Goal: Transaction & Acquisition: Book appointment/travel/reservation

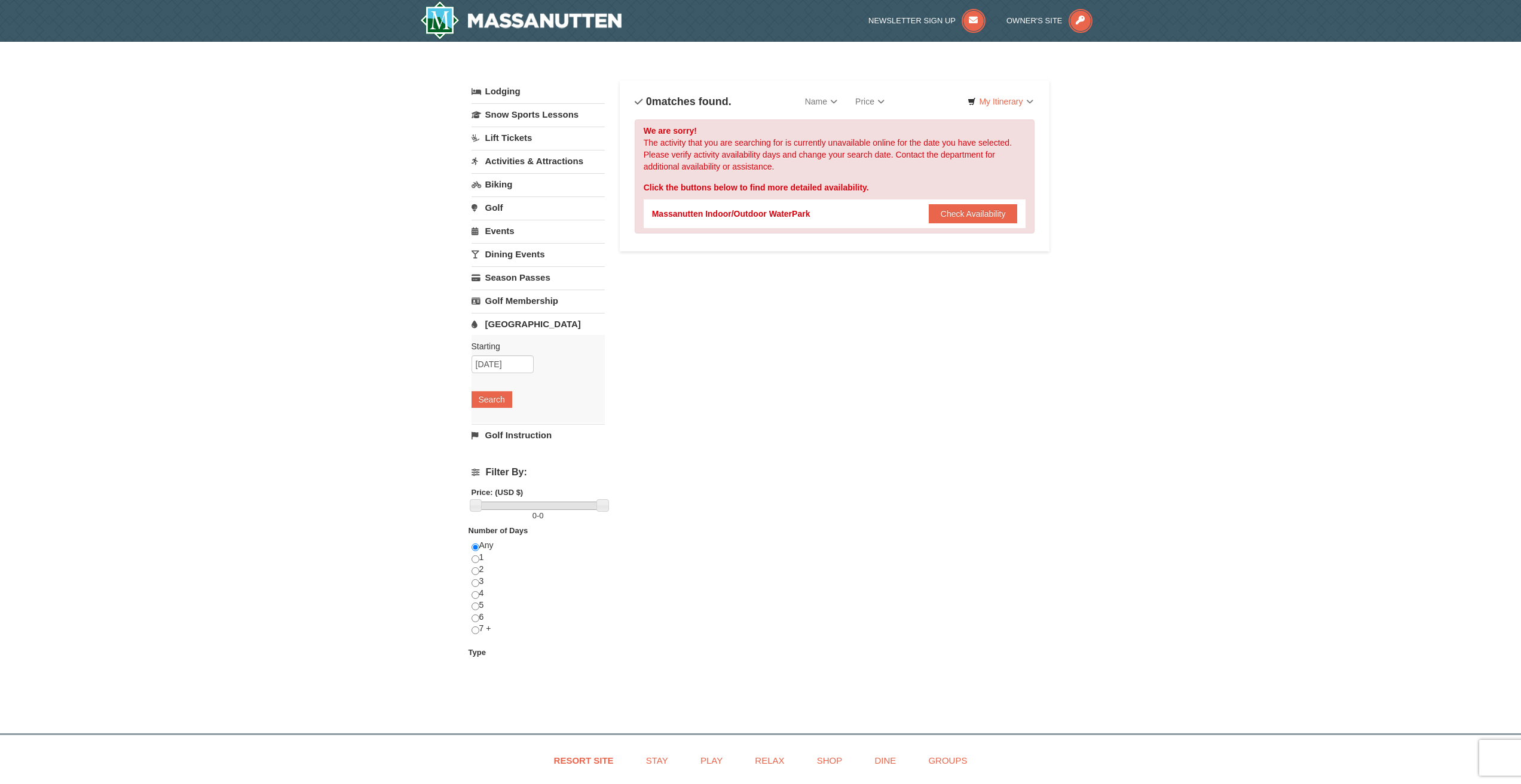
click at [517, 322] on link "[GEOGRAPHIC_DATA]" at bounding box center [538, 324] width 133 height 22
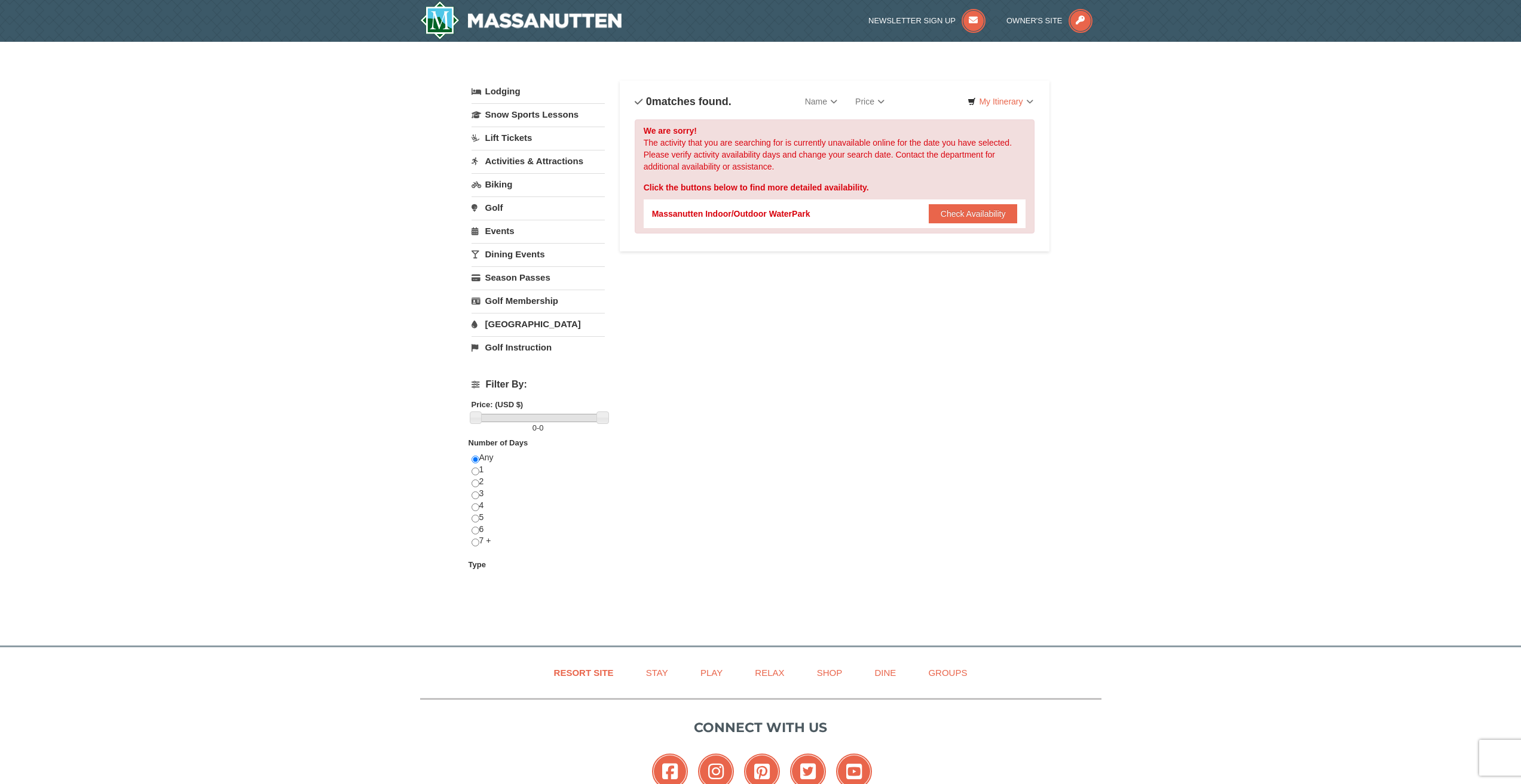
click at [512, 319] on link "[GEOGRAPHIC_DATA]" at bounding box center [538, 324] width 133 height 22
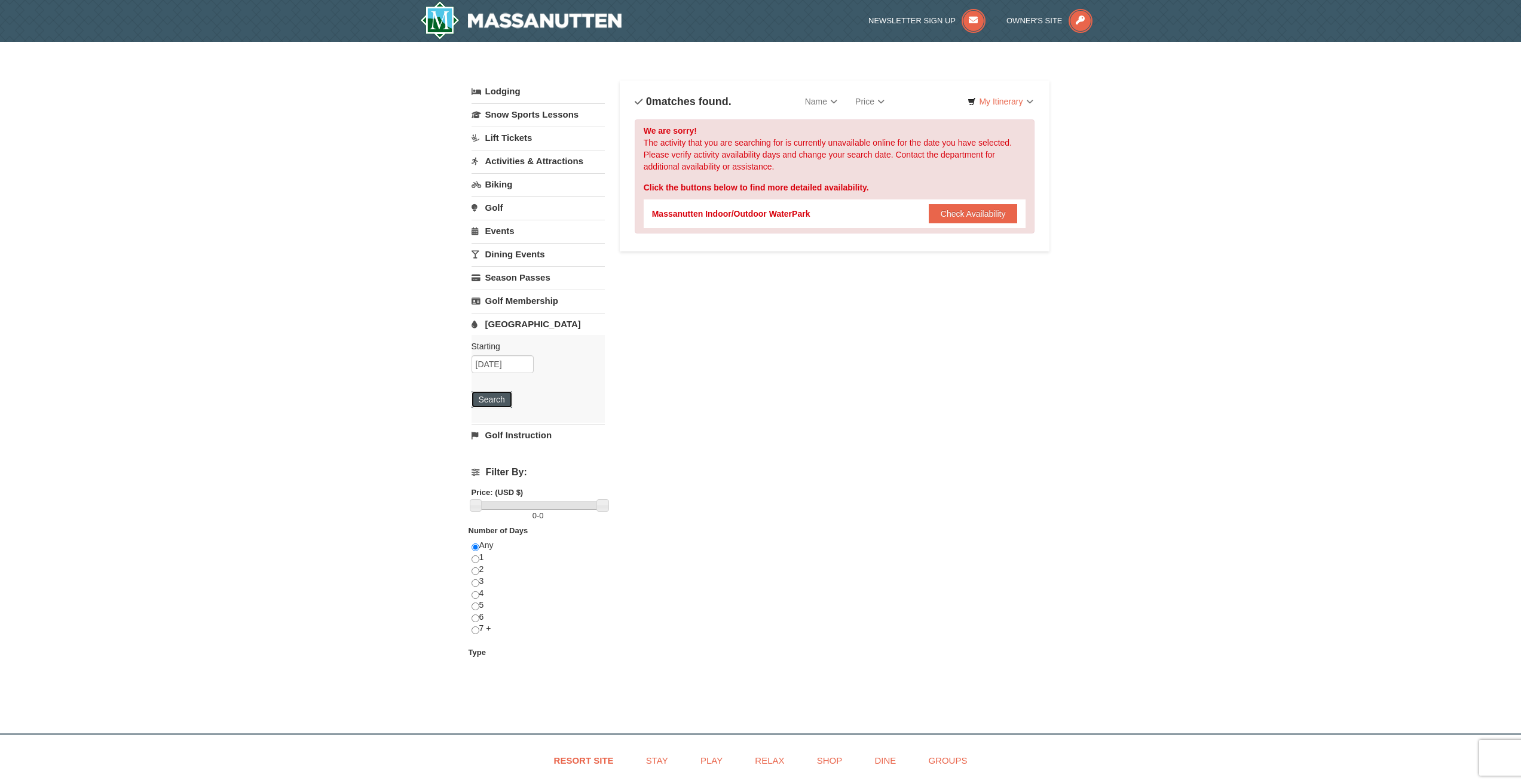
click at [496, 401] on button "Search" at bounding box center [492, 400] width 41 height 17
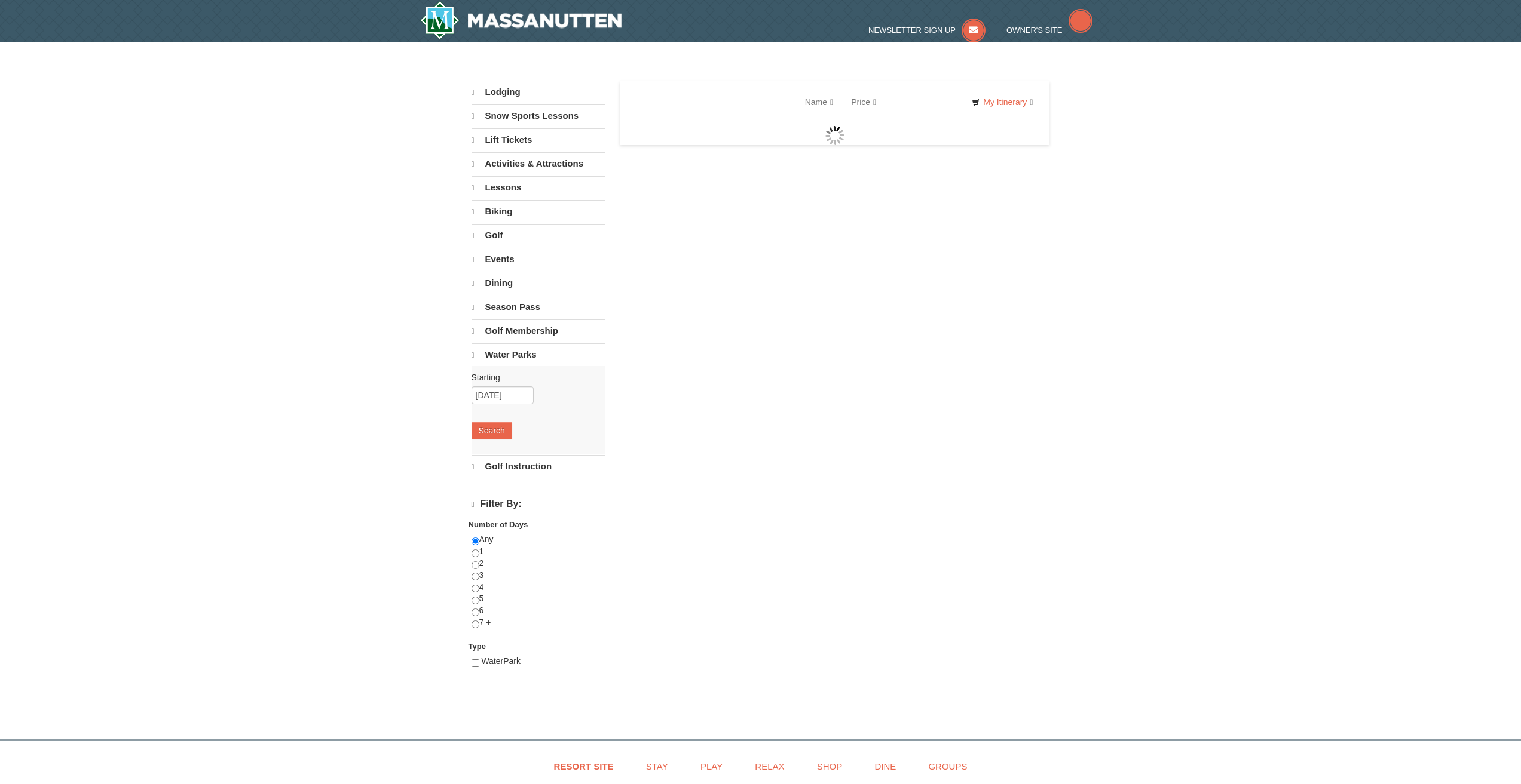
select select "9"
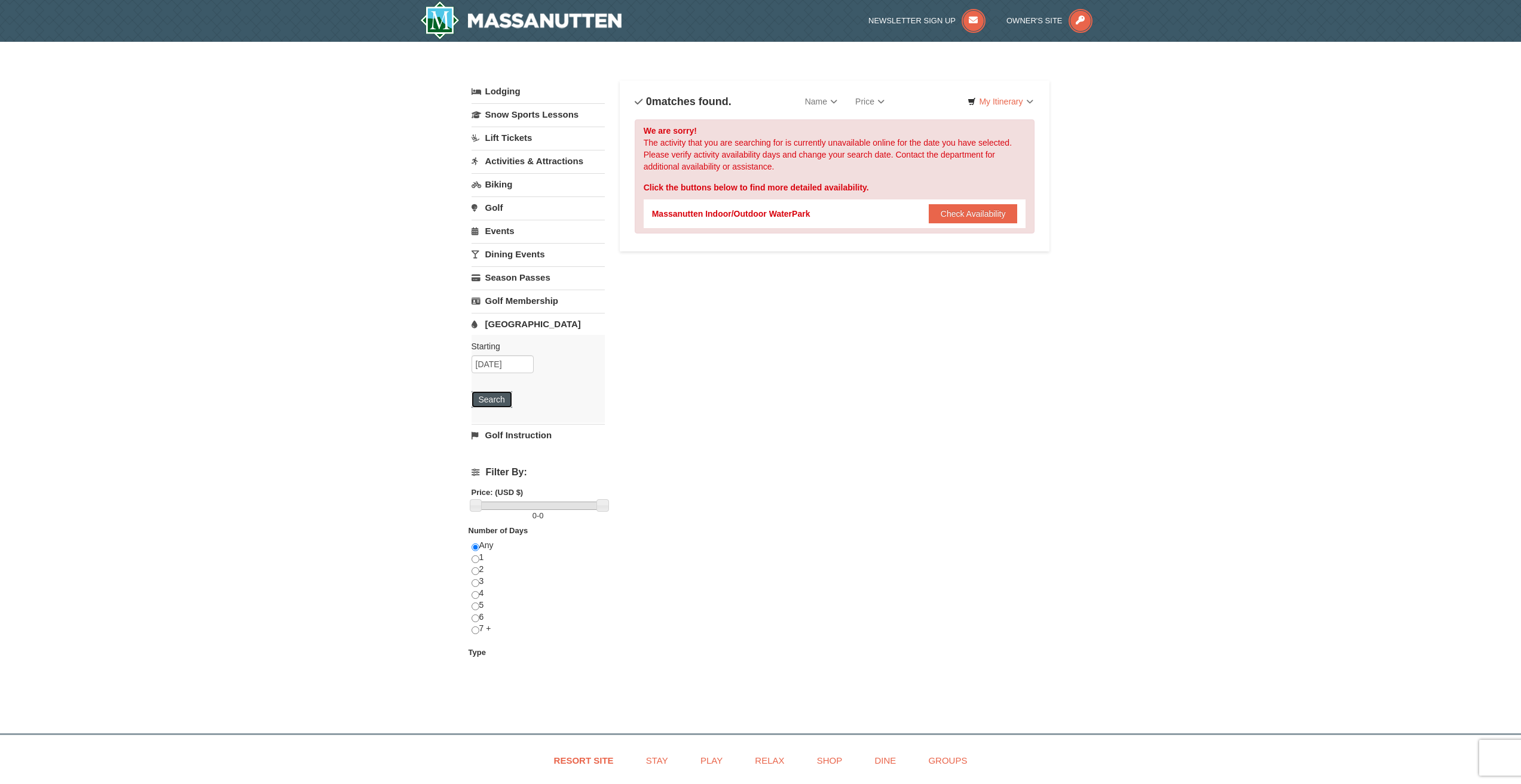
click at [498, 404] on button "Search" at bounding box center [492, 400] width 41 height 17
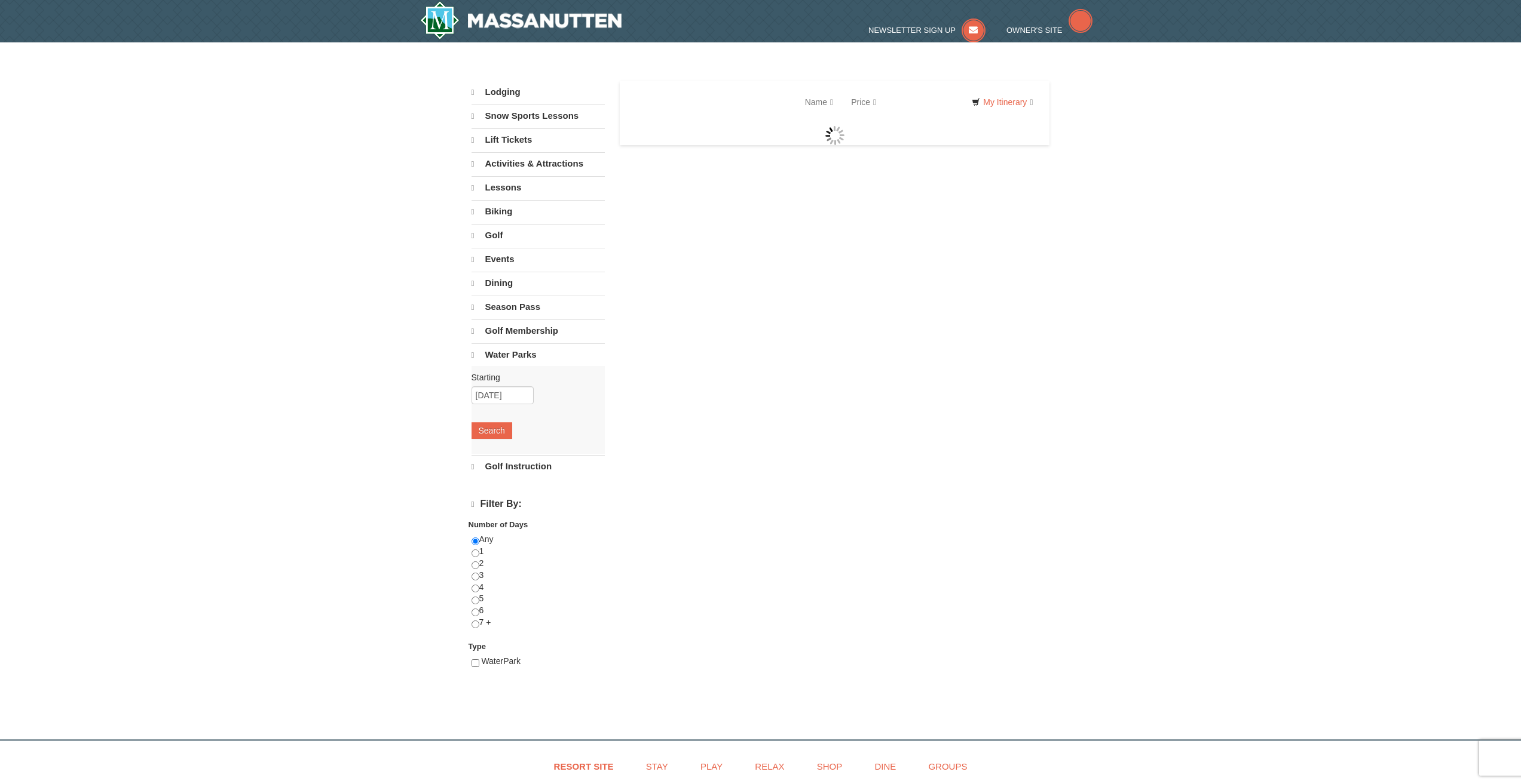
select select "9"
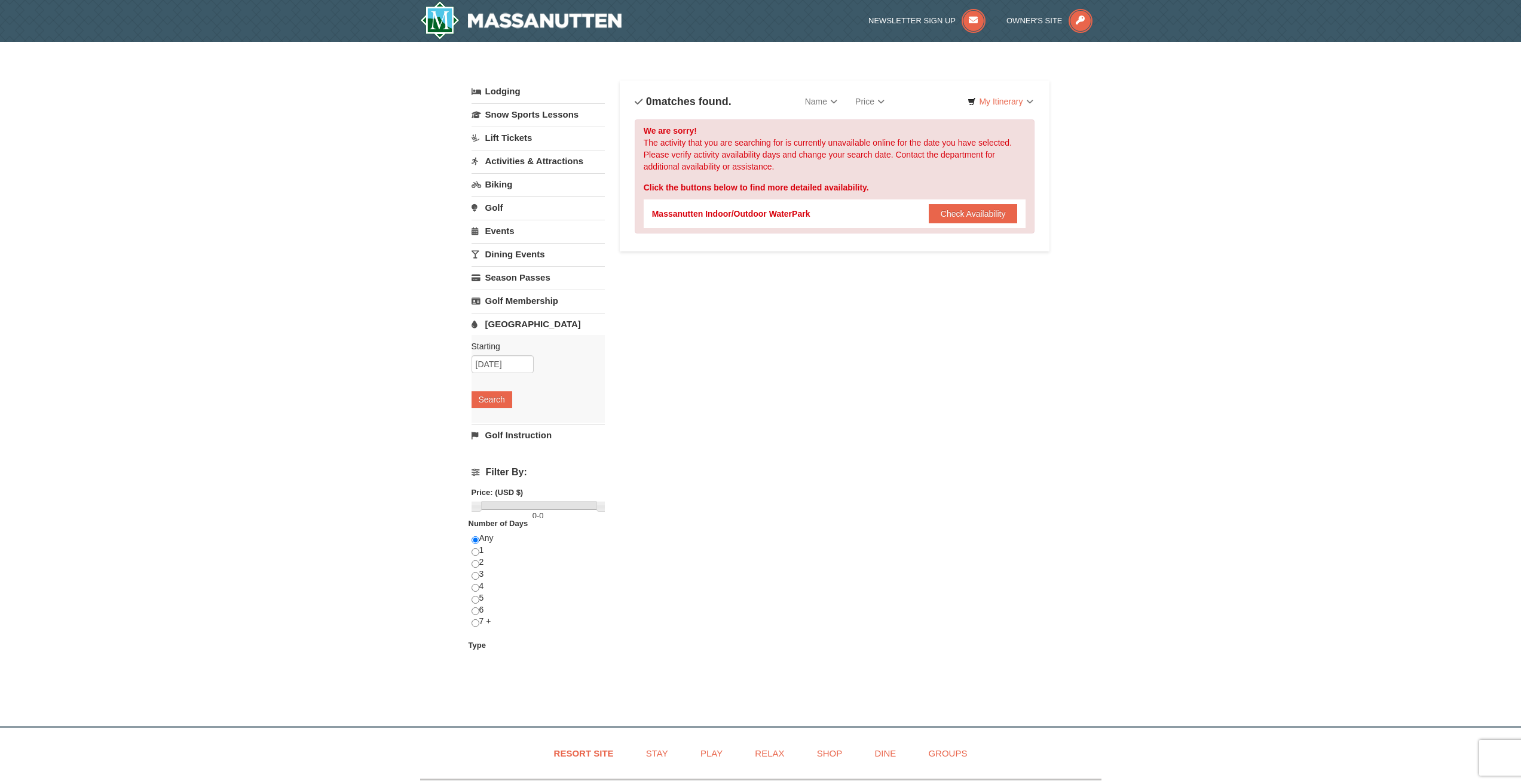
drag, startPoint x: 378, startPoint y: 268, endPoint x: 367, endPoint y: 267, distance: 11.0
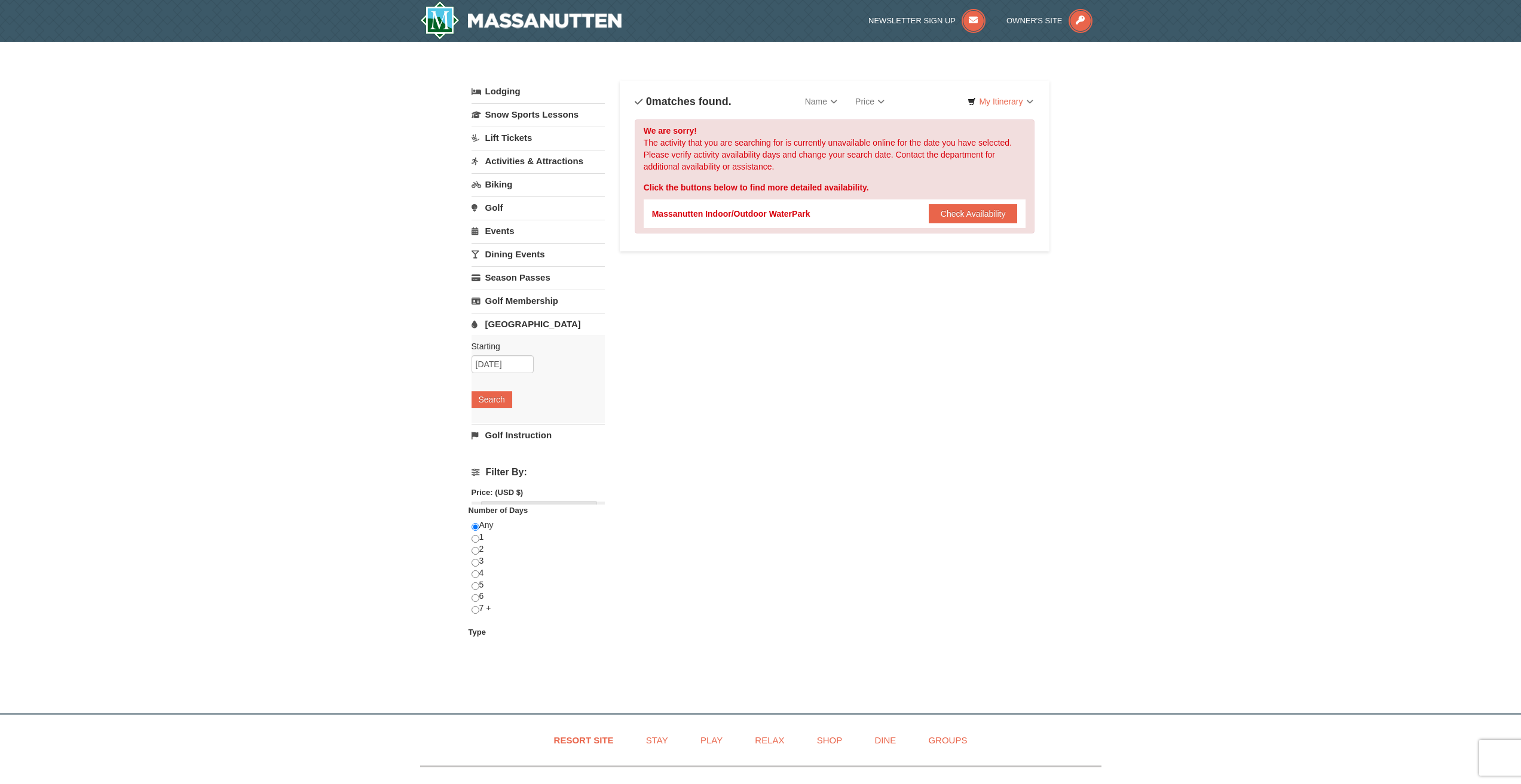
drag, startPoint x: 371, startPoint y: 261, endPoint x: 380, endPoint y: 256, distance: 10.3
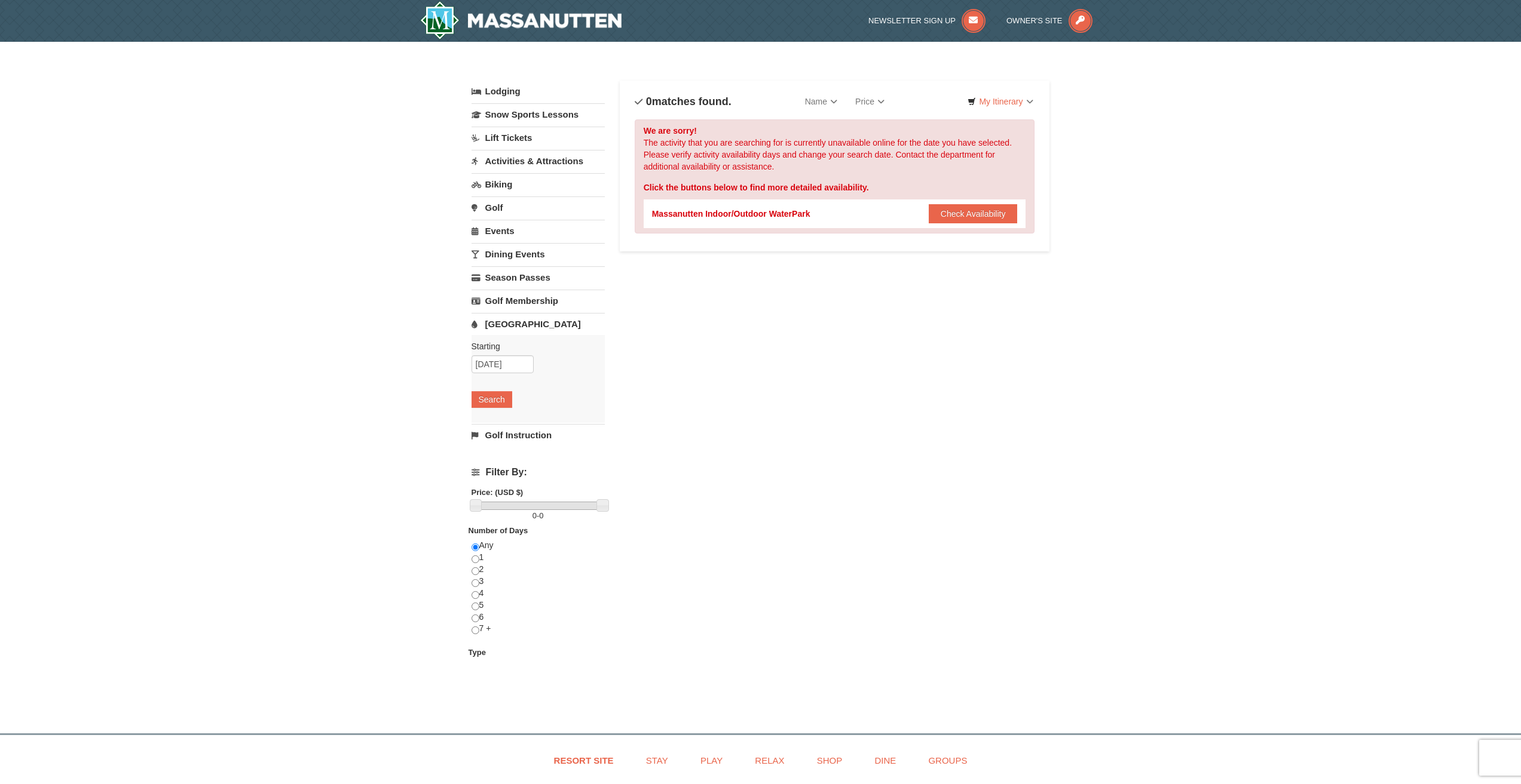
click at [513, 258] on link "Dining Events" at bounding box center [538, 254] width 133 height 22
click at [503, 332] on button "Search" at bounding box center [492, 330] width 41 height 17
click at [539, 160] on link "Activities & Attractions" at bounding box center [538, 161] width 133 height 22
click at [501, 239] on button "Search" at bounding box center [492, 237] width 41 height 17
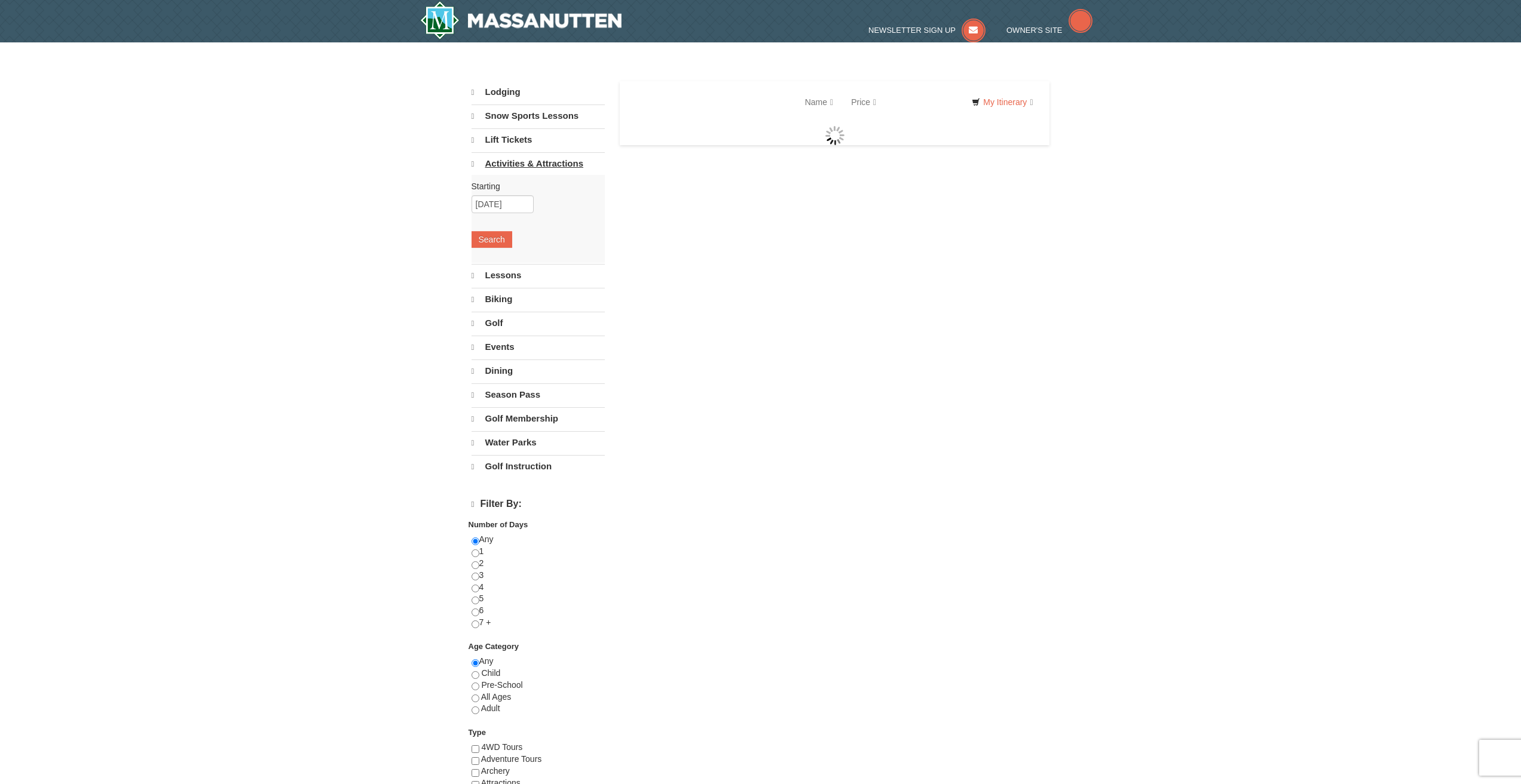
select select "9"
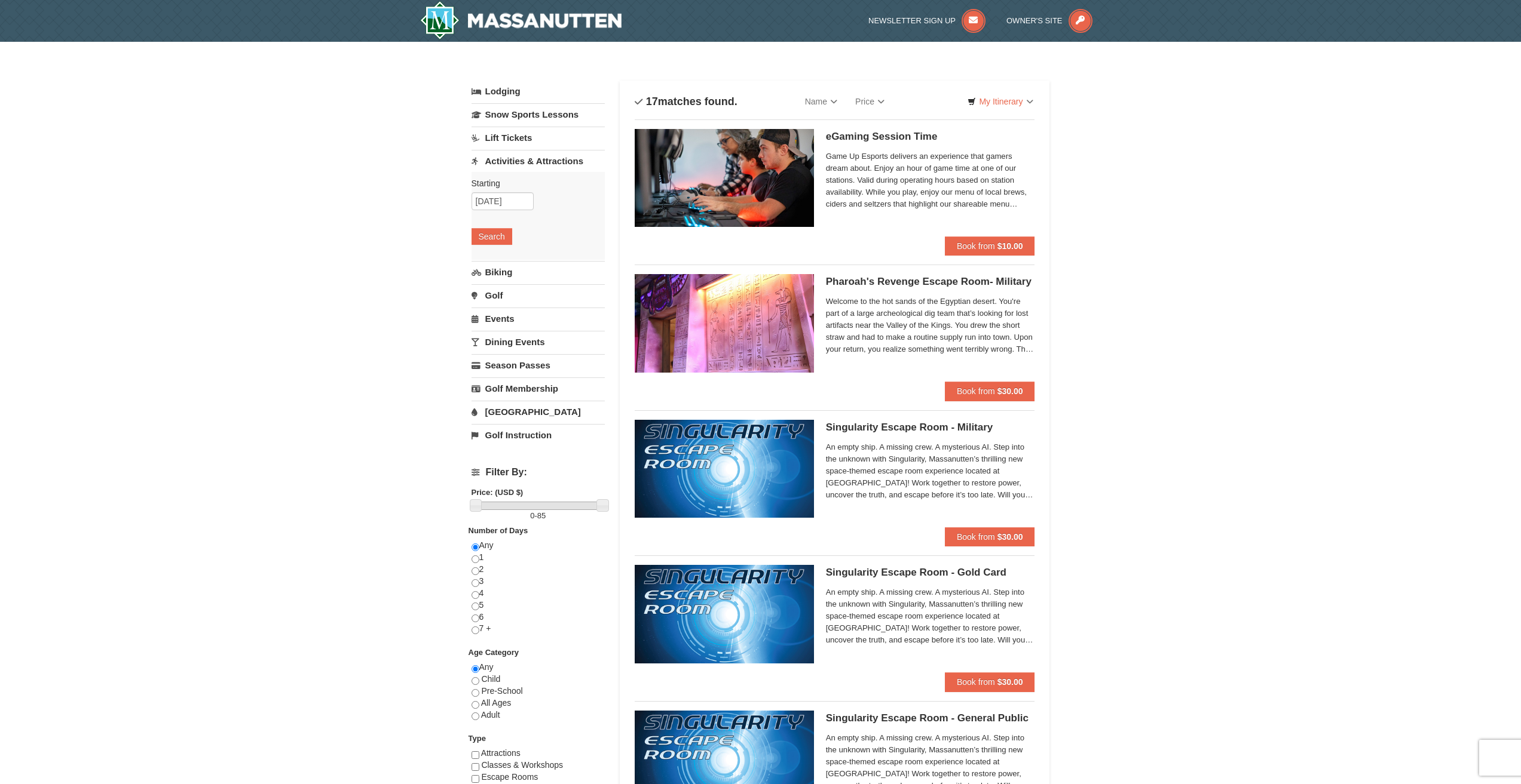
click at [497, 408] on link "[GEOGRAPHIC_DATA]" at bounding box center [538, 412] width 133 height 22
